Goal: Transaction & Acquisition: Purchase product/service

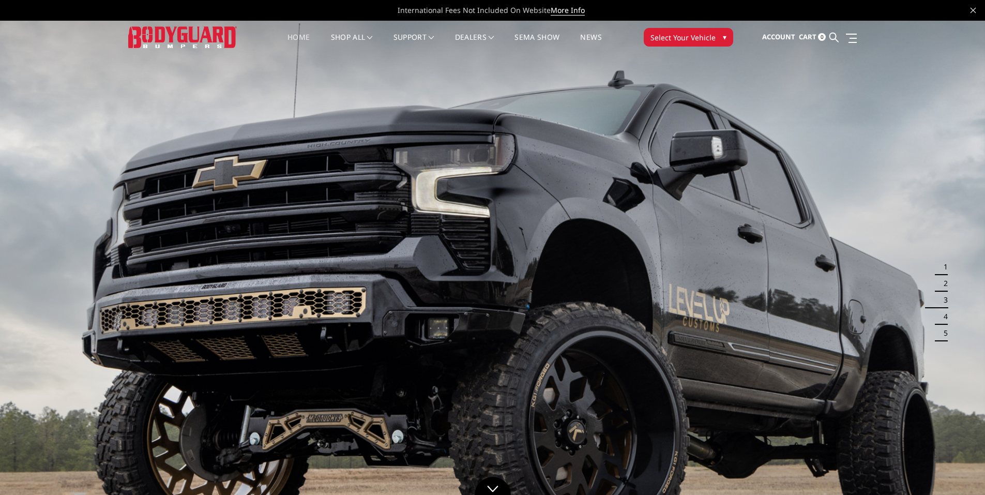
click at [670, 38] on span "Select Your Vehicle" at bounding box center [682, 37] width 65 height 11
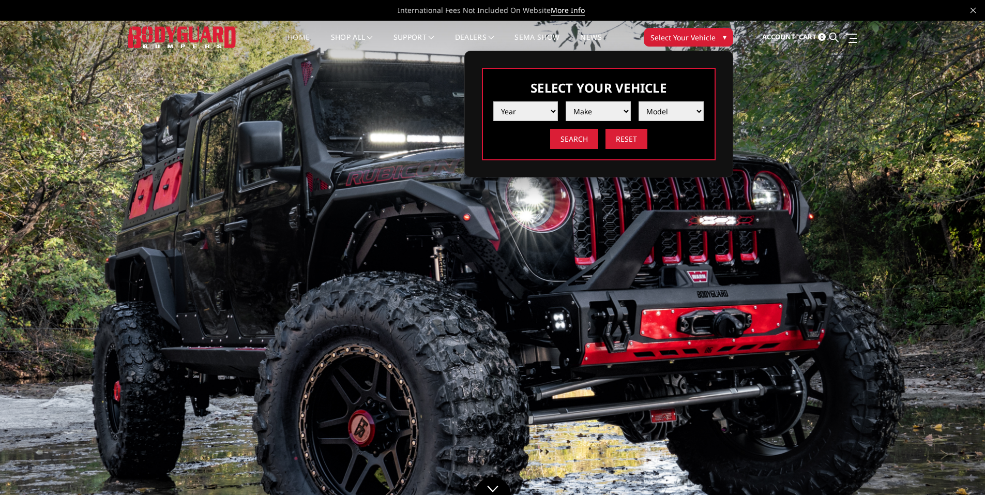
click at [537, 110] on select "Year 2025 2024 2023 2022 2021 2020 2019 2018 2017 2016 2015 2014 2013 2012 2011…" at bounding box center [525, 111] width 65 height 20
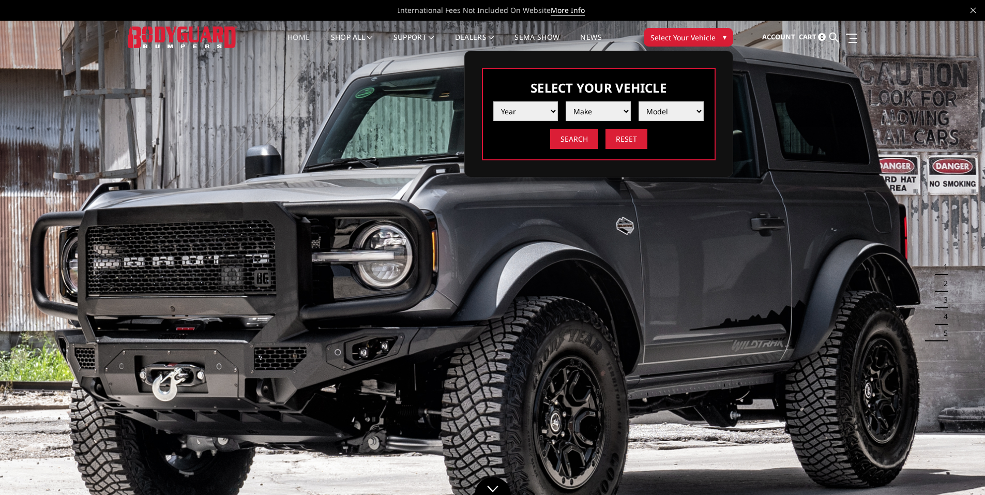
select select "yr_1999"
click at [493, 101] on select "Year 2025 2024 2023 2022 2021 2020 2019 2018 2017 2016 2015 2014 2013 2012 2011…" at bounding box center [525, 111] width 65 height 20
click at [592, 108] on select "Make Ford Ram" at bounding box center [598, 111] width 65 height 20
select select "mk_ram"
click at [566, 101] on select "Make Ford Ram" at bounding box center [598, 111] width 65 height 20
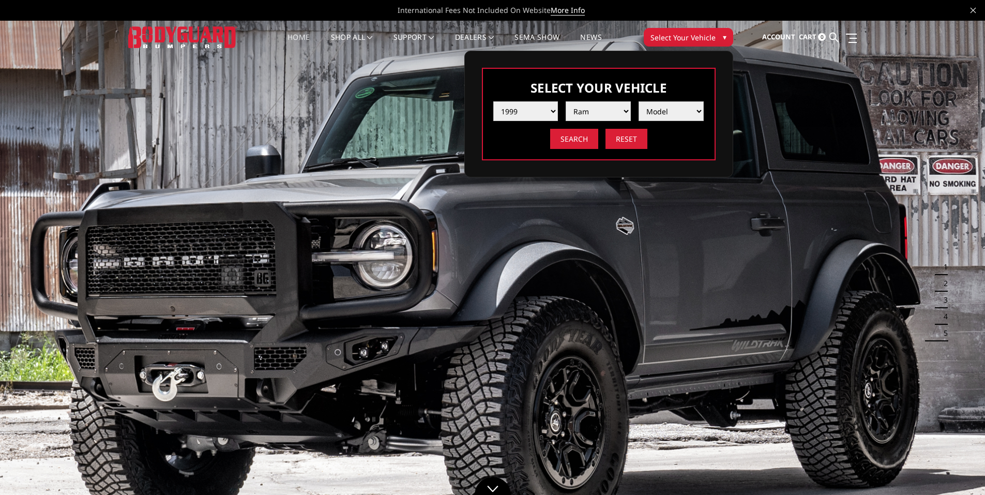
click at [659, 115] on select "Model 1500 5-Lug 2500 / 3500" at bounding box center [671, 111] width 65 height 20
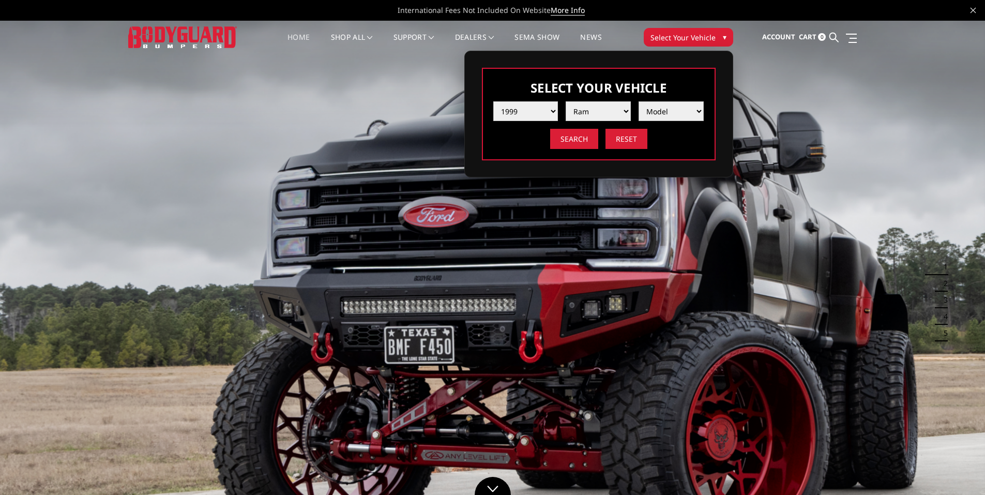
select select "md_2500-3500"
click at [639, 101] on select "Model 1500 5-Lug 2500 / 3500" at bounding box center [671, 111] width 65 height 20
click at [578, 139] on input "Search" at bounding box center [574, 139] width 48 height 20
